Goal: Task Accomplishment & Management: Manage account settings

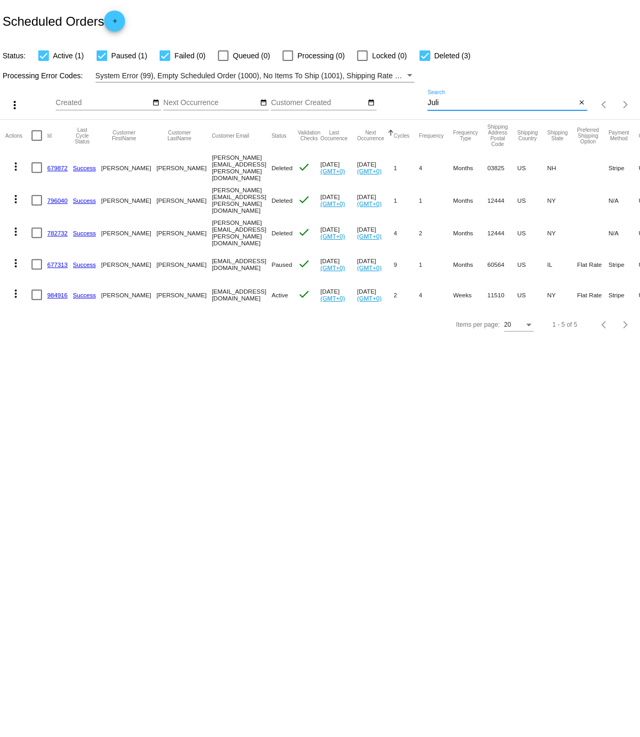
drag, startPoint x: 427, startPoint y: 105, endPoint x: 442, endPoint y: 104, distance: 14.7
click at [440, 103] on input "Juli" at bounding box center [501, 103] width 149 height 8
paste input "[EMAIL_ADDRESS][DOMAIN_NAME]"
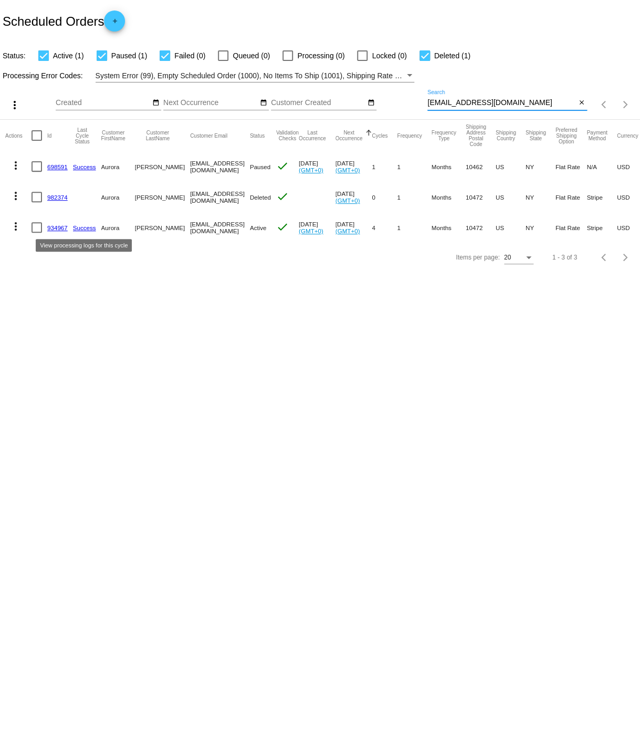
type input "[EMAIL_ADDRESS][DOMAIN_NAME]"
click at [81, 227] on link "Success" at bounding box center [84, 227] width 23 height 7
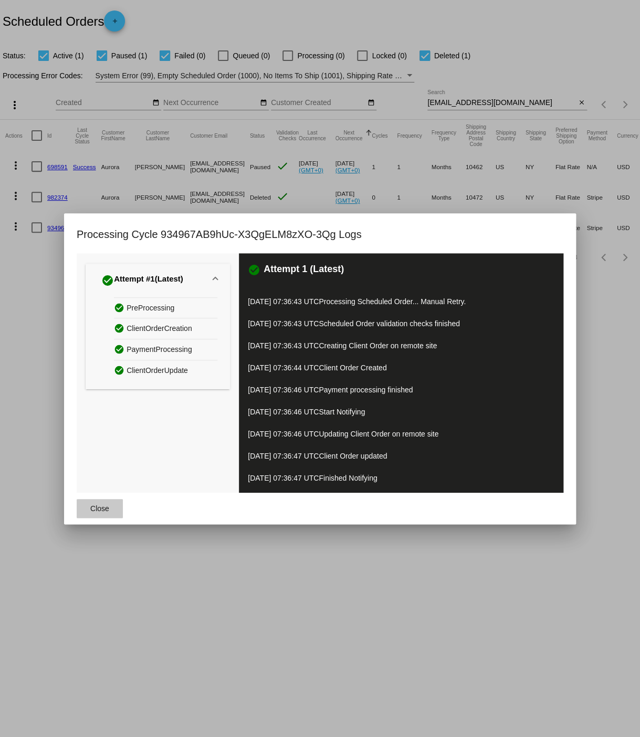
click at [100, 503] on button "Close" at bounding box center [100, 508] width 46 height 19
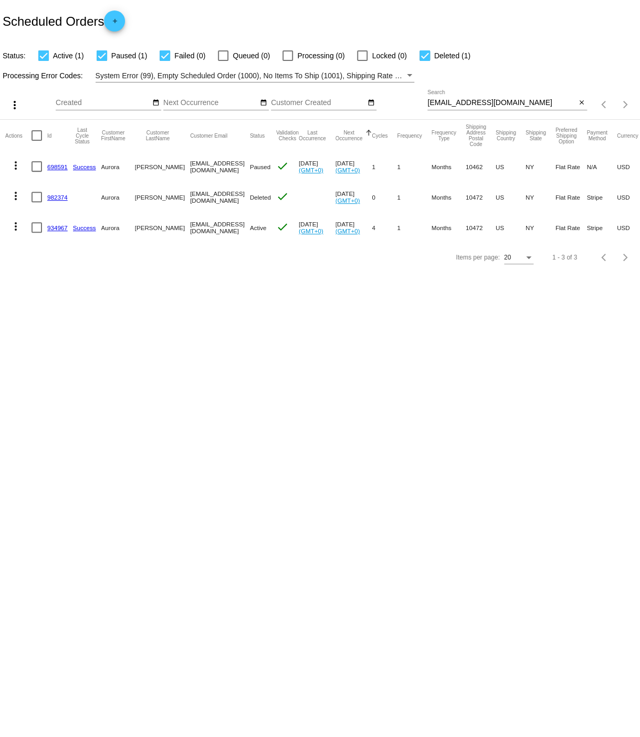
click at [55, 228] on link "934967" at bounding box center [57, 227] width 20 height 7
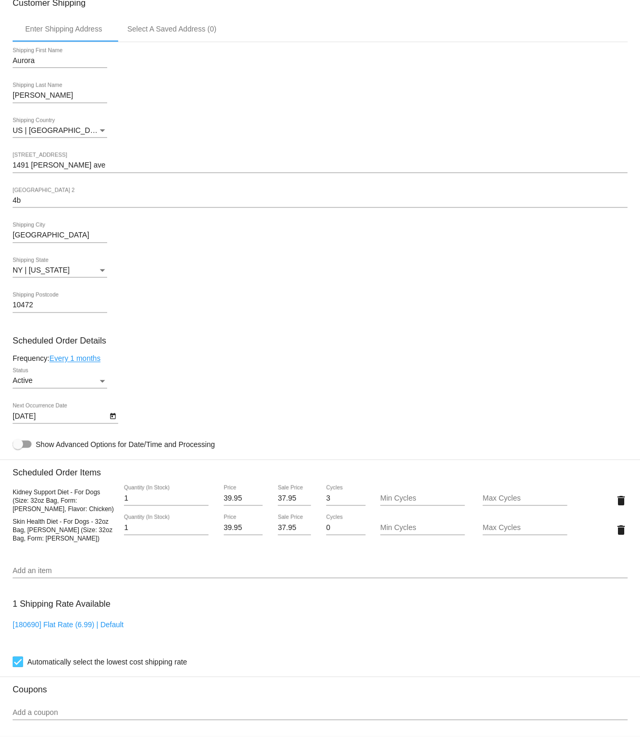
scroll to position [282, 0]
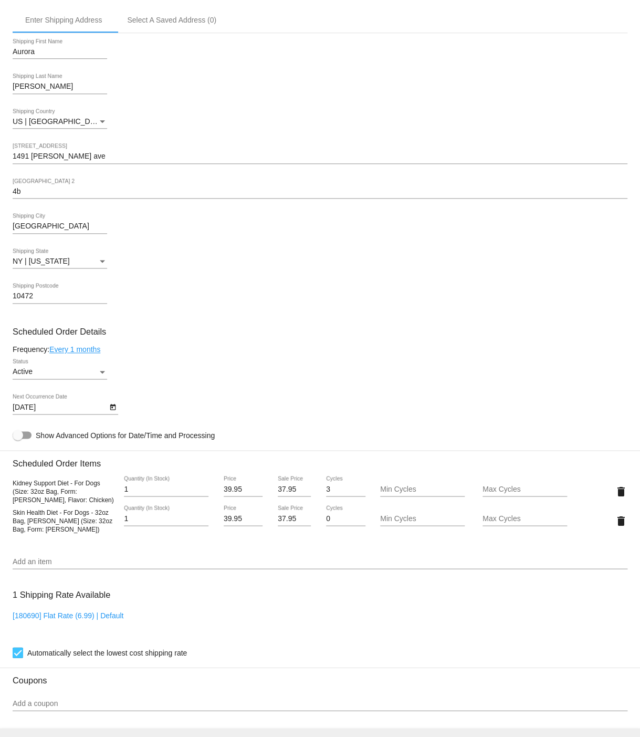
drag, startPoint x: 35, startPoint y: 164, endPoint x: 45, endPoint y: 164, distance: 10.5
click at [35, 161] on input "1491 [PERSON_NAME] ave" at bounding box center [320, 156] width 615 height 8
click at [60, 161] on input "[STREET_ADDRESS][PERSON_NAME]" at bounding box center [320, 156] width 615 height 8
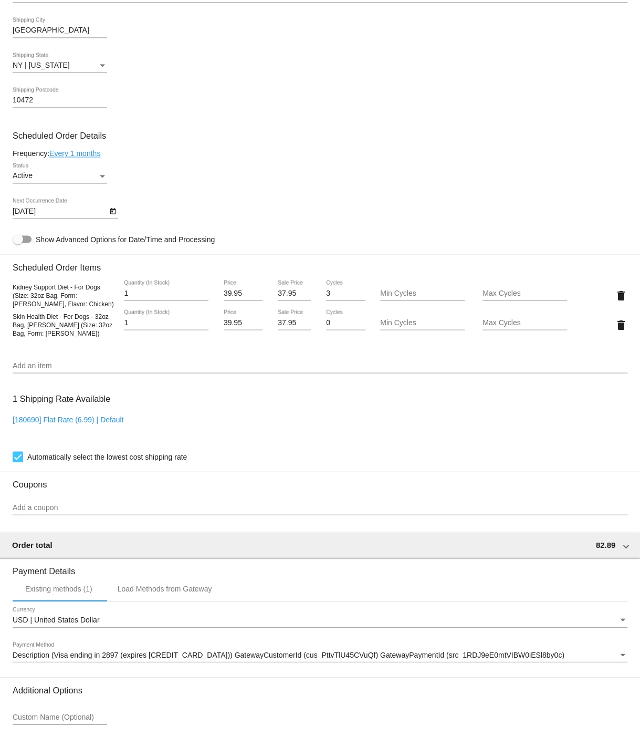
scroll to position [485, 0]
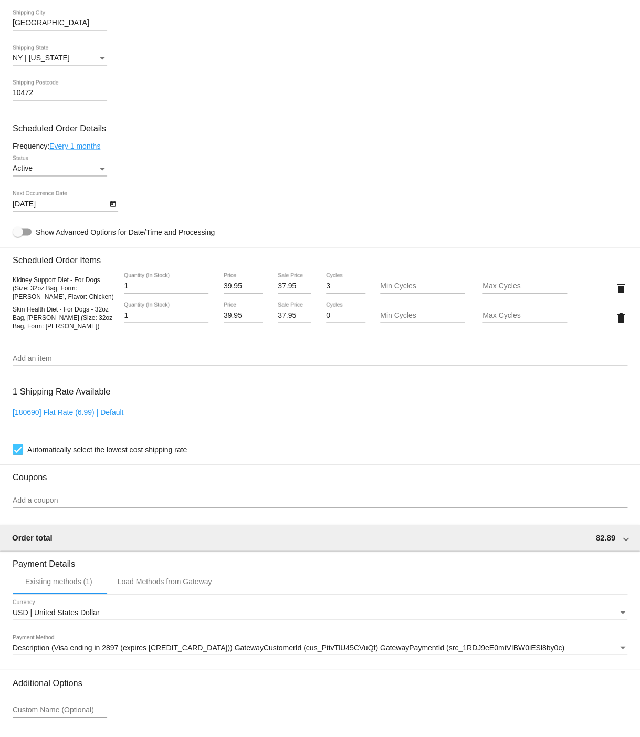
type input "[STREET_ADDRESS][PERSON_NAME]"
click at [25, 370] on mat-card "Customer 4476569: [PERSON_NAME] [EMAIL_ADDRESS][DOMAIN_NAME] Customer Shipping …" at bounding box center [320, 277] width 640 height 1080
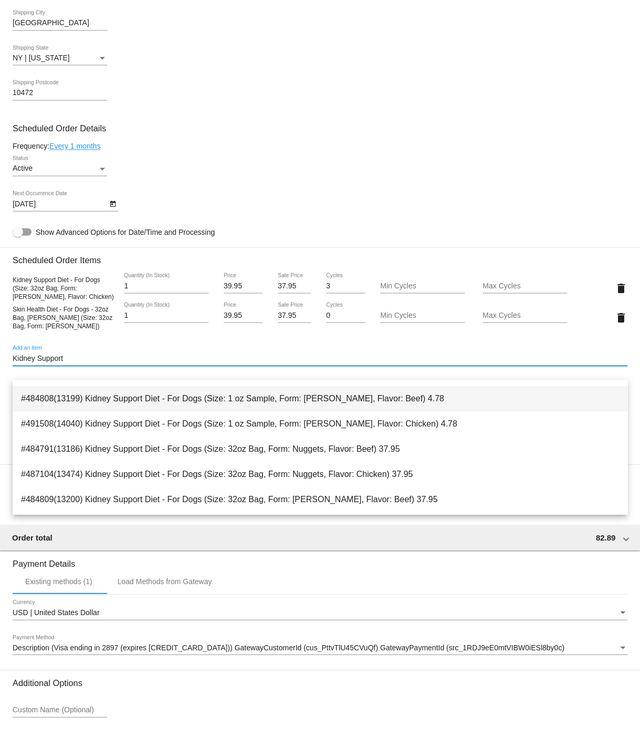
scroll to position [153, 0]
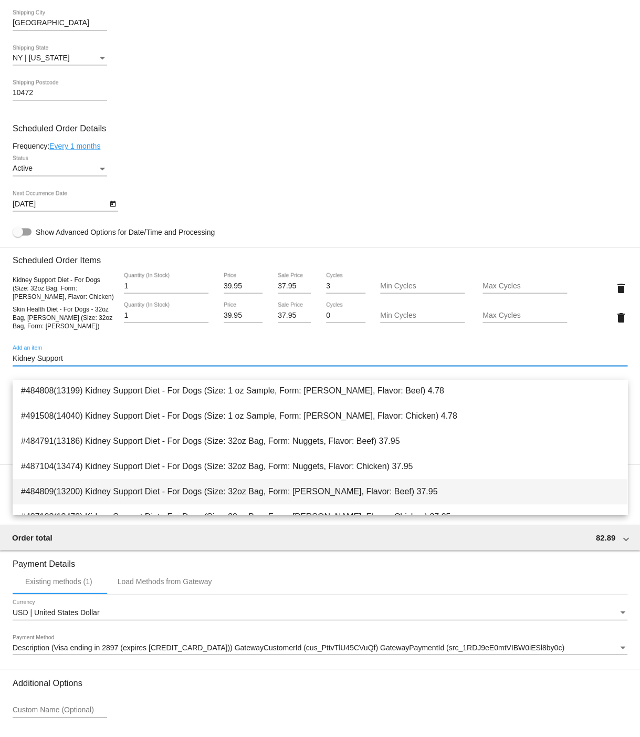
type input "Kidney Support"
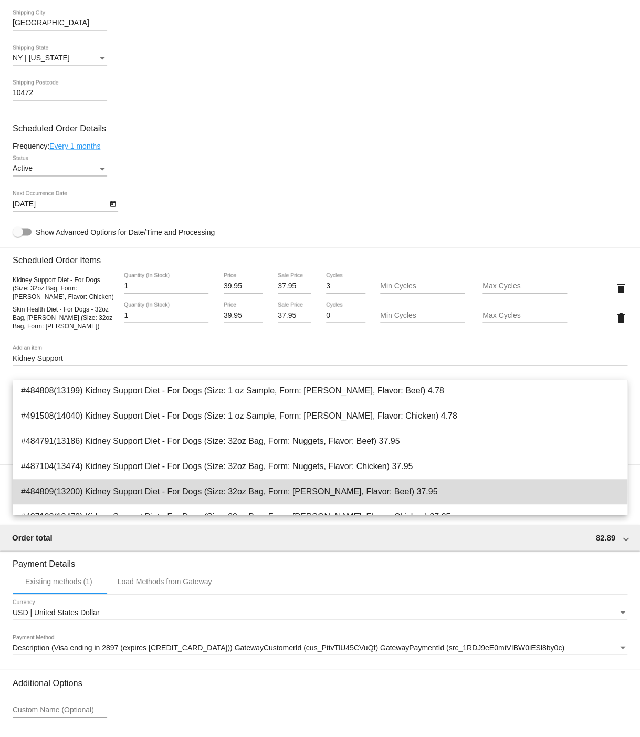
click at [130, 490] on span "#484809(13200) Kidney Support Diet - For Dogs (Size: 32oz Bag, Form: [PERSON_NA…" at bounding box center [320, 491] width 598 height 25
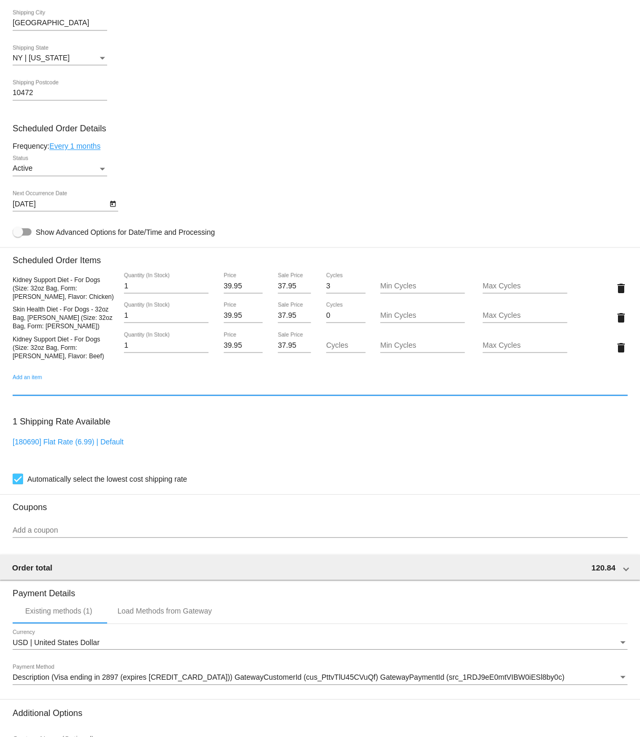
scroll to position [485, 0]
click at [621, 294] on mat-icon "delete" at bounding box center [621, 287] width 13 height 13
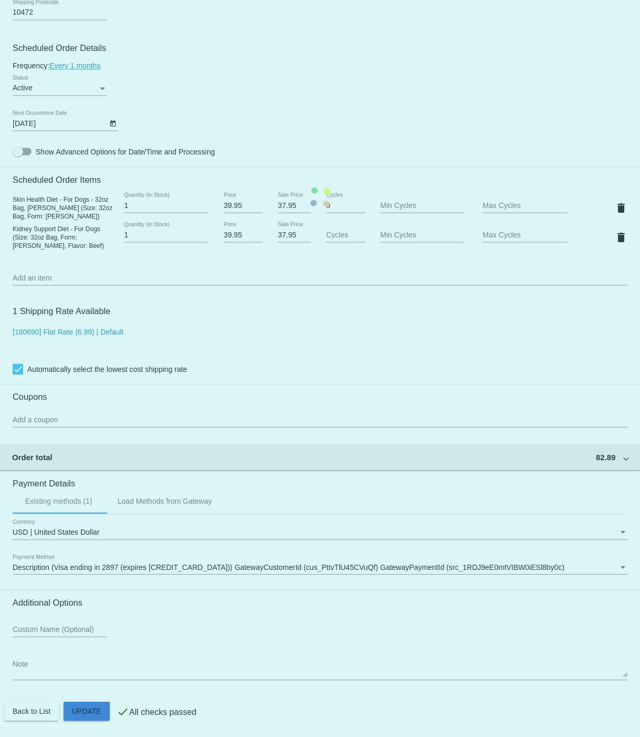
scroll to position [584, 0]
click at [87, 707] on mat-card "Customer 4476569: [PERSON_NAME] [EMAIL_ADDRESS][DOMAIN_NAME] Customer Shipping …" at bounding box center [320, 197] width 640 height 1080
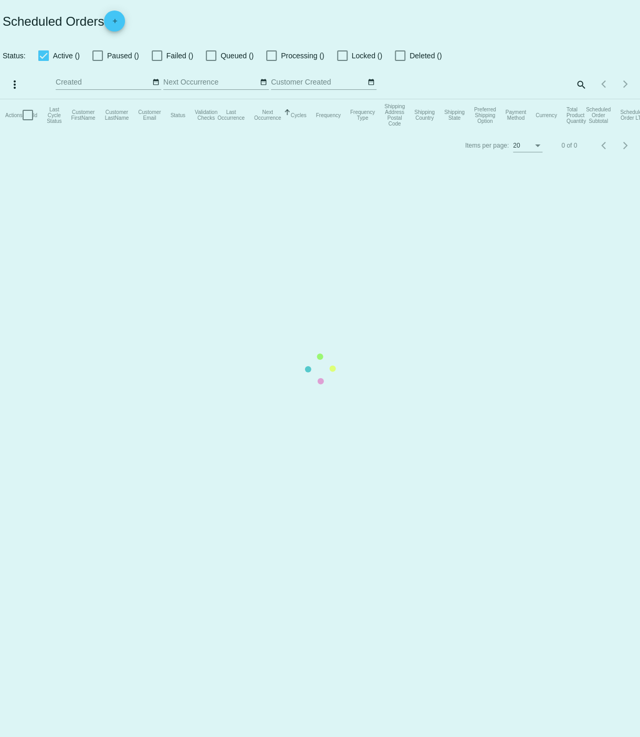
checkbox input "true"
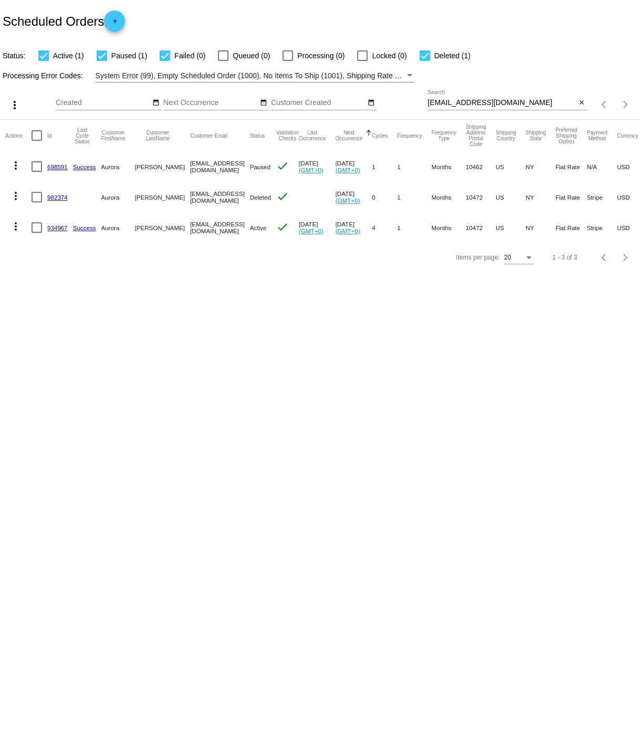
click at [55, 227] on link "934967" at bounding box center [57, 227] width 20 height 7
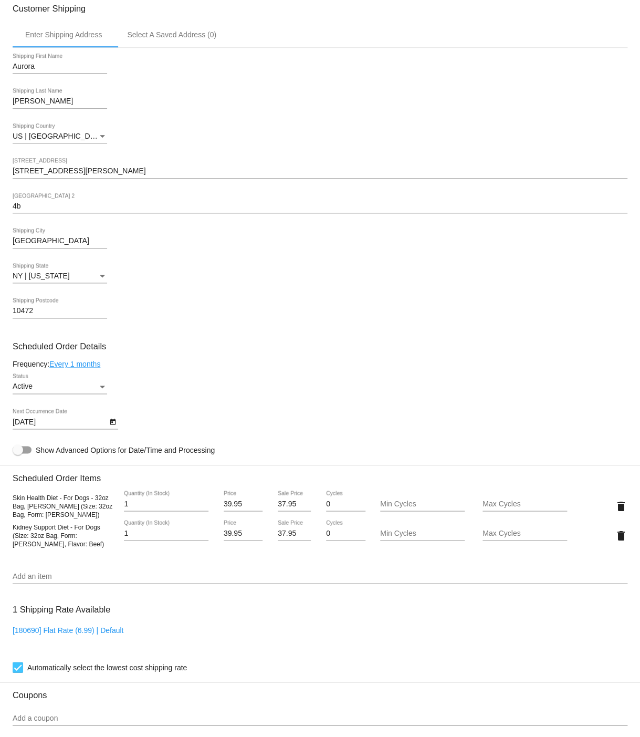
scroll to position [269, 0]
